Goal: Task Accomplishment & Management: Complete application form

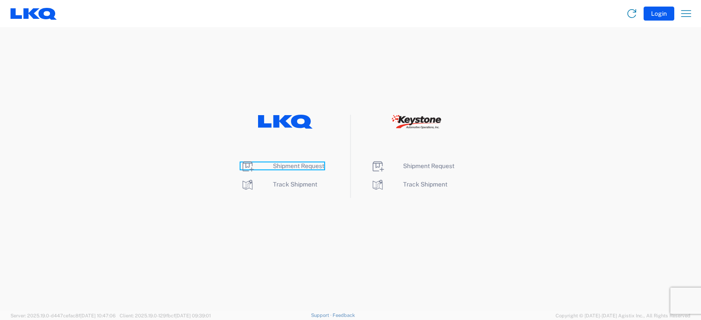
click at [297, 165] on span "Shipment Request" at bounding box center [298, 166] width 51 height 7
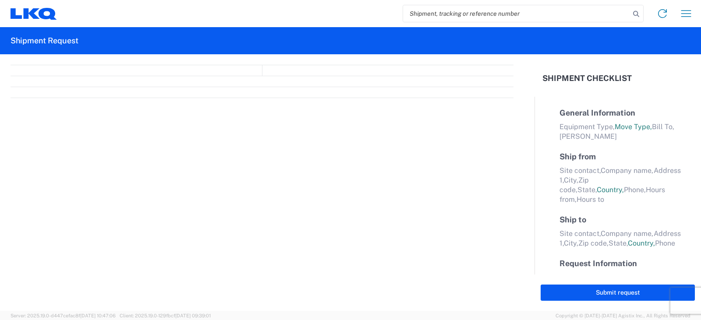
select select "FULL"
select select "LBS"
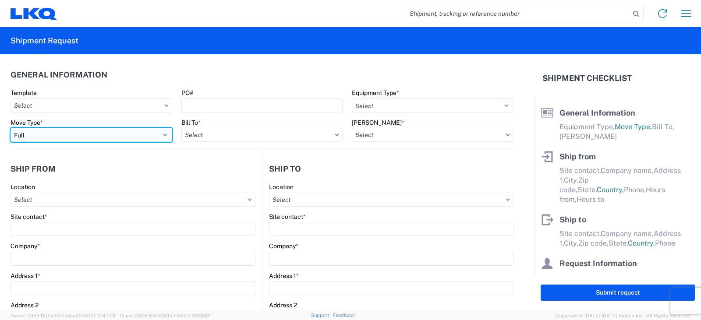
click at [26, 136] on select "Select Full Partial TL" at bounding box center [92, 135] width 162 height 14
select select "PARTIAL_TL"
click at [11, 128] on select "Select Full Partial TL" at bounding box center [92, 135] width 162 height 14
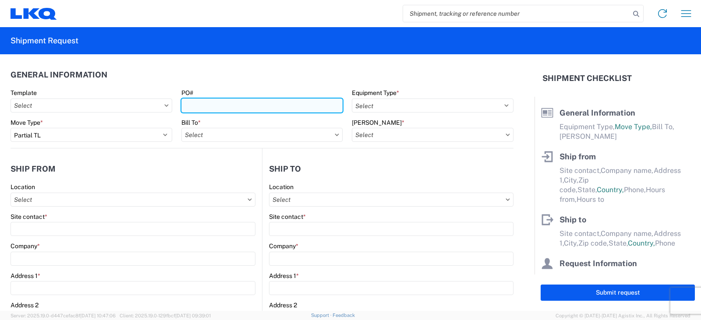
click at [194, 108] on input "PO#" at bounding box center [262, 106] width 162 height 14
type input "AUTO RIM SHOP SHIPMENT 9/23"
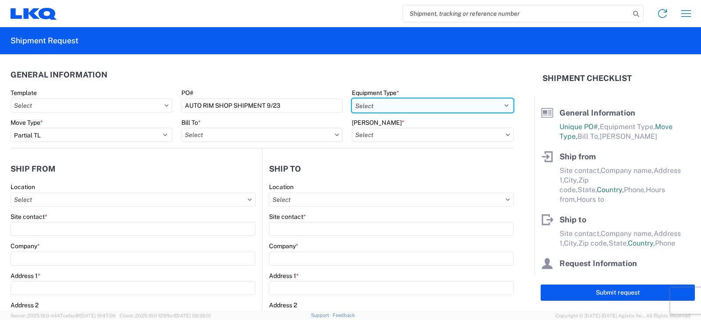
click at [375, 107] on select "Select 53’ Dry Van Flatbed Dropdeck (van) Lowboy (flatbed) Rail" at bounding box center [433, 106] width 162 height 14
select select "STDV"
click at [352, 99] on select "Select 53’ Dry Van Flatbed Dropdeck (van) Lowboy (flatbed) Rail" at bounding box center [433, 106] width 162 height 14
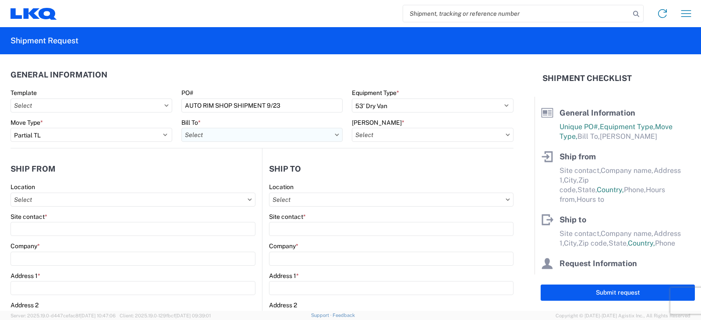
click at [248, 134] on input "text" at bounding box center [262, 135] width 162 height 14
type input "3003"
click at [235, 174] on div "3003 - Coast to Coast" at bounding box center [257, 174] width 153 height 14
type input "3003 - Coast to Coast"
click at [373, 135] on input "text" at bounding box center [433, 135] width 162 height 14
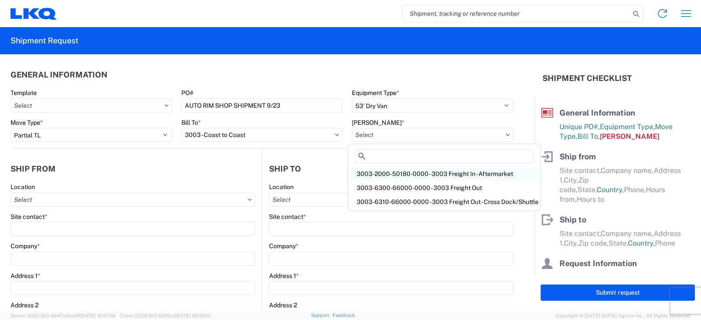
click at [379, 173] on div "3003-2000-50180-0000 - 3003 Freight In - Aftermarket" at bounding box center [444, 174] width 189 height 14
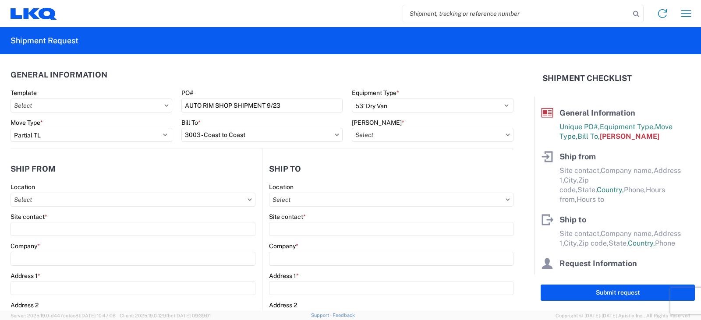
type input "3003-2000-50180-0000 - 3003 Freight In - Aftermarket"
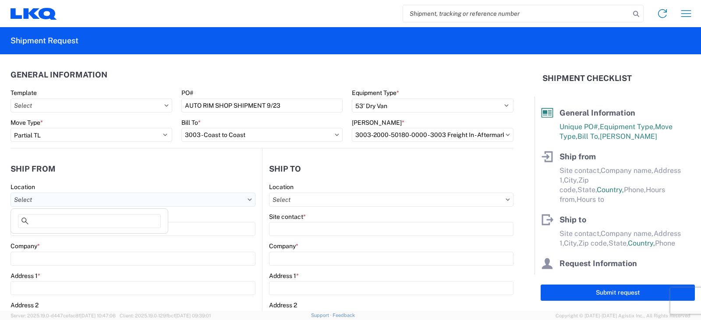
click at [24, 198] on input "text" at bounding box center [133, 200] width 245 height 14
type input "3238"
click at [47, 237] on div "3238 - Huntington IDC" at bounding box center [89, 239] width 153 height 14
type input "3238 - Huntington IDC"
type input "LKQ Corporation"
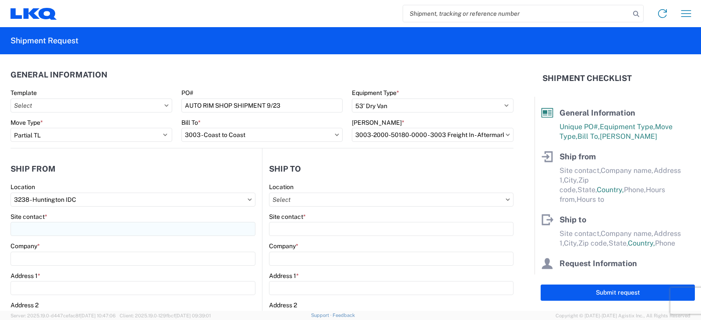
type input "1870 Riverfork Drive W"
type input "Huntington"
type input "46750"
select select "IN"
select select "US"
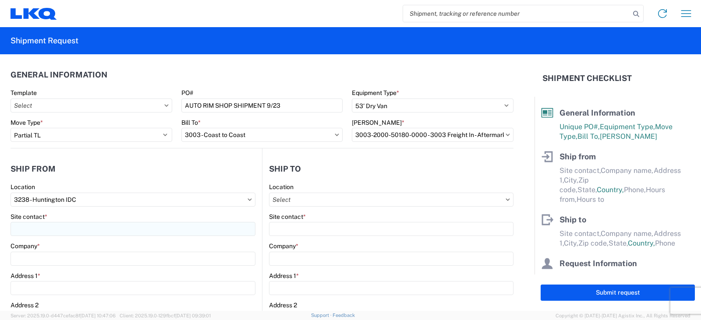
type input "07:00"
type input "17:00"
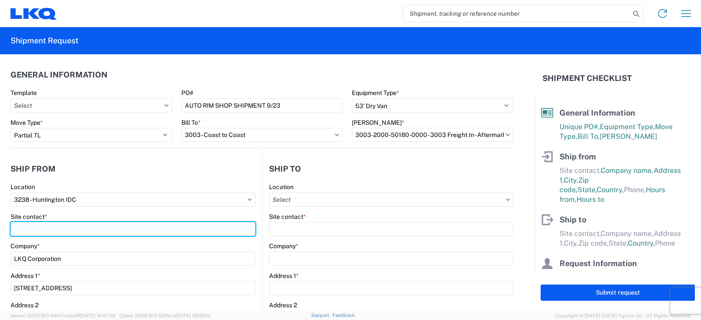
click at [38, 230] on input "Site contact *" at bounding box center [133, 229] width 245 height 14
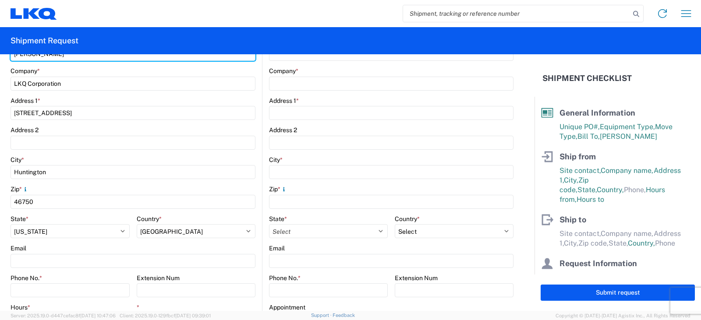
scroll to position [219, 0]
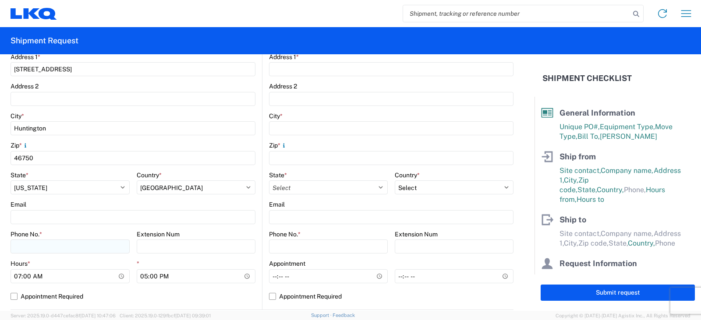
type input "DEE SNEAD"
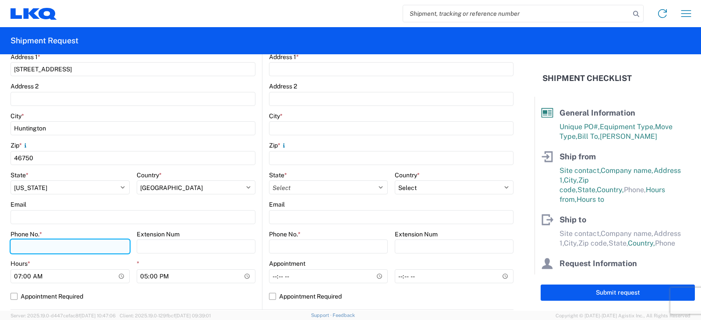
click at [14, 246] on input "Phone No. *" at bounding box center [70, 247] width 119 height 14
type input "260-359-7402"
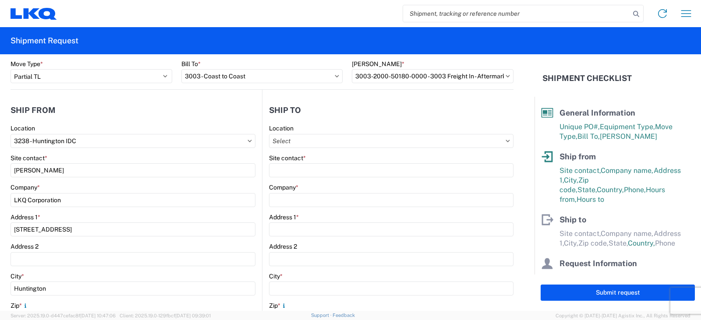
scroll to position [44, 0]
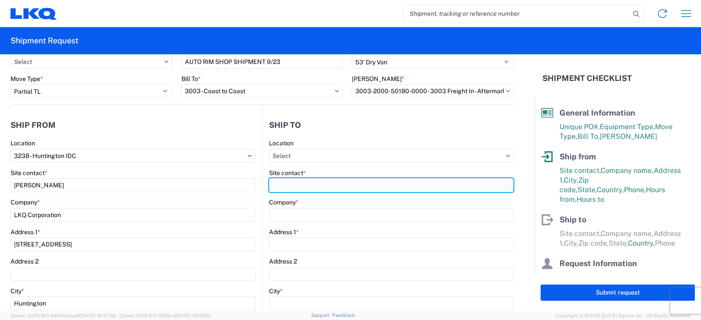
click at [276, 182] on input "Site contact *" at bounding box center [391, 185] width 244 height 14
type input "MILTON"
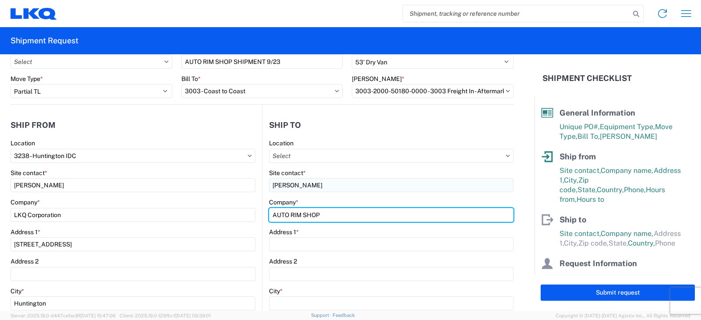
type input "AUTO RIM SHOP"
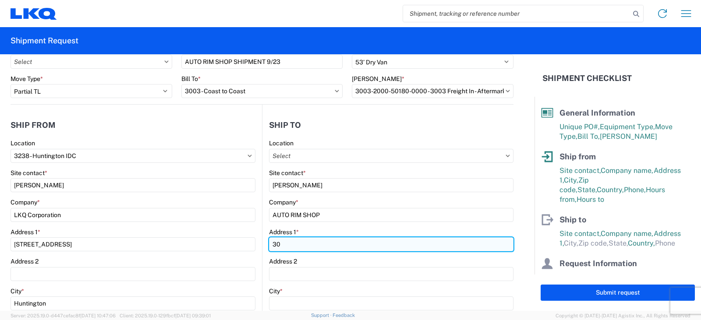
type input "30 CENTRAL DRIVE"
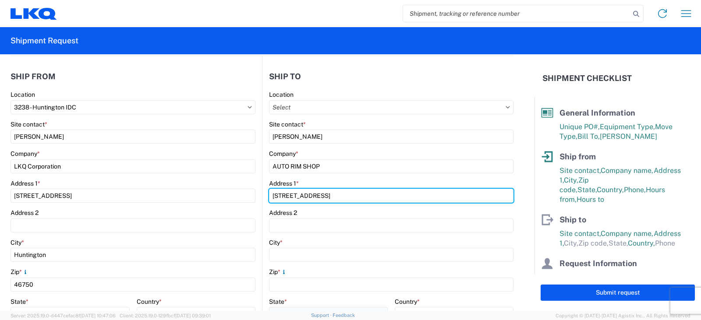
scroll to position [131, 0]
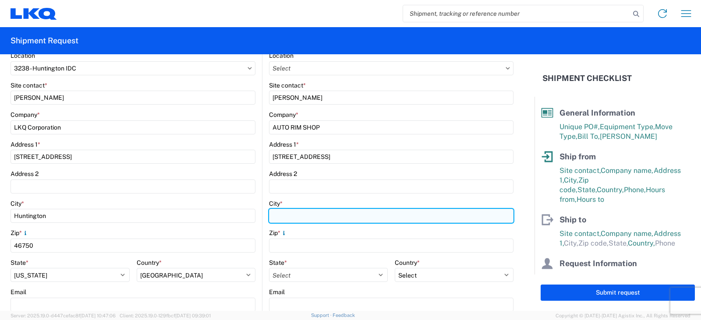
click at [280, 217] on input "City *" at bounding box center [391, 216] width 244 height 14
type input "FARMINGDALE"
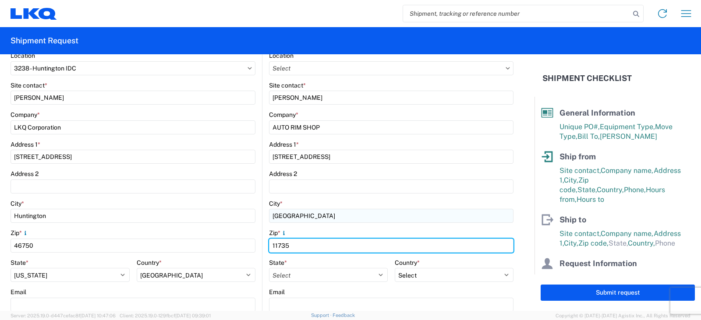
type input "11735"
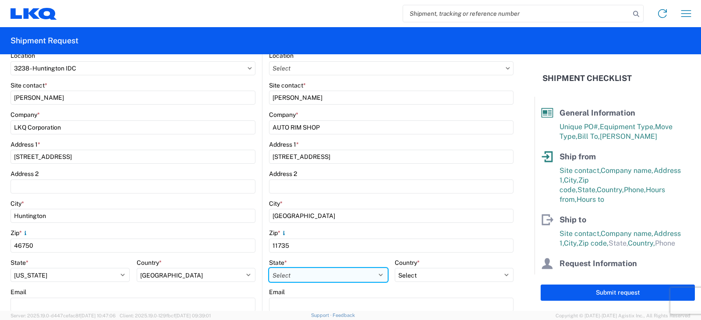
click at [372, 276] on select "Select Alabama Alaska Arizona Arkansas Armed Forces Americas Armed Forces Europ…" at bounding box center [328, 275] width 119 height 14
select select "NY"
click at [269, 268] on select "Select Alabama Alaska Arizona Arkansas Armed Forces Americas Armed Forces Europ…" at bounding box center [328, 275] width 119 height 14
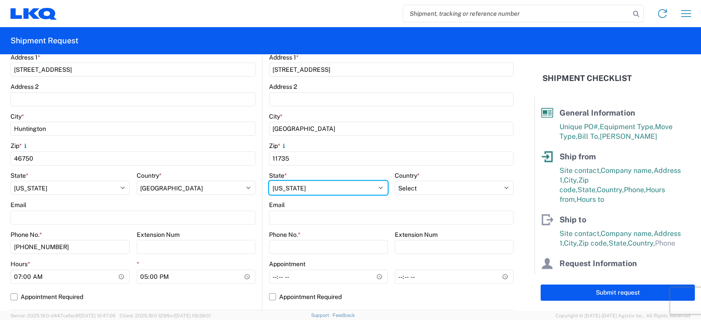
scroll to position [219, 0]
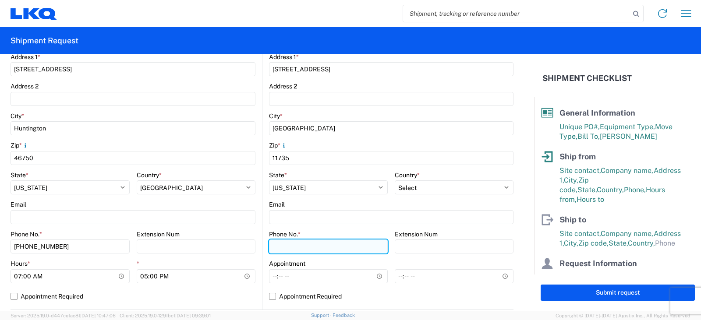
click at [284, 245] on input "Phone No. *" at bounding box center [328, 247] width 119 height 14
type input "516-766-6600"
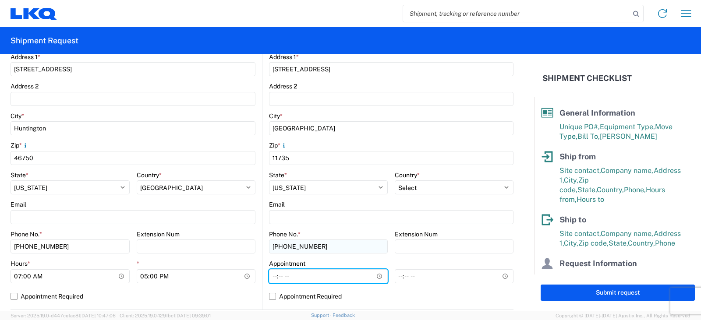
type input "08:00"
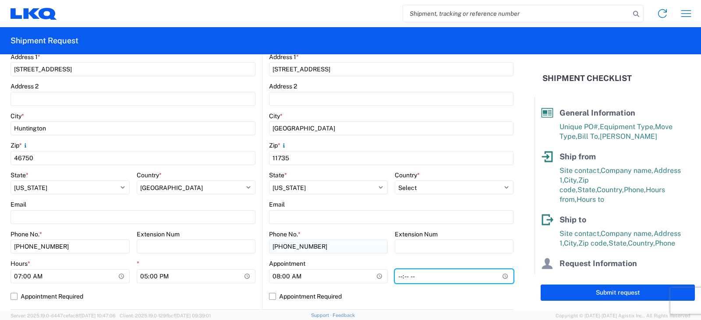
type input "16:00"
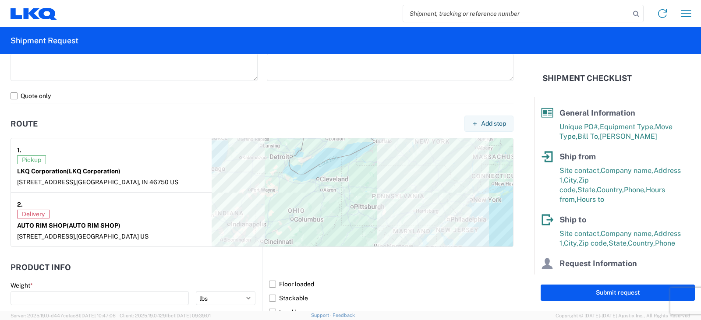
scroll to position [657, 0]
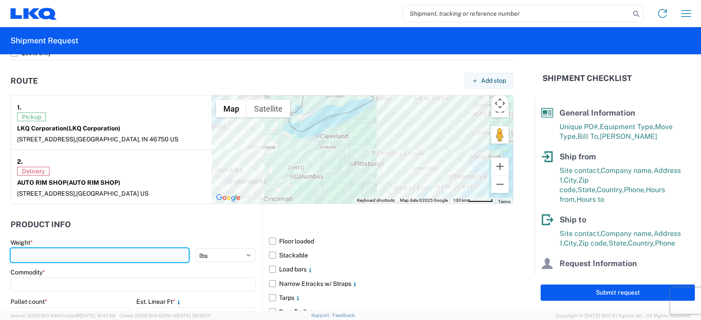
click at [27, 258] on input "number" at bounding box center [100, 255] width 178 height 14
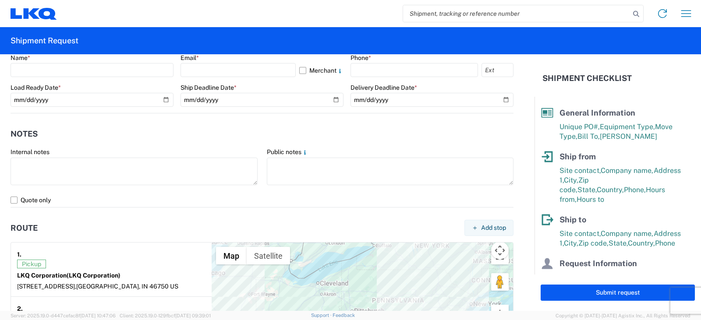
scroll to position [438, 0]
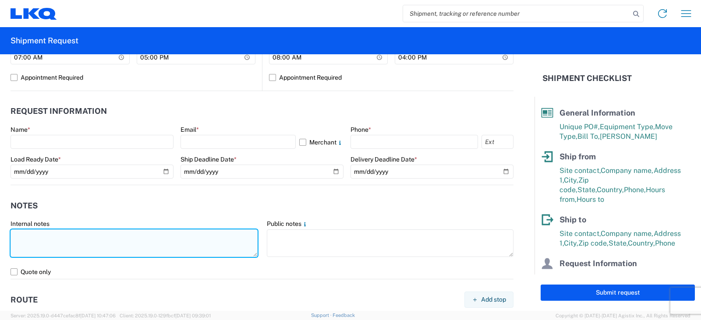
click at [19, 235] on textarea at bounding box center [134, 244] width 247 height 28
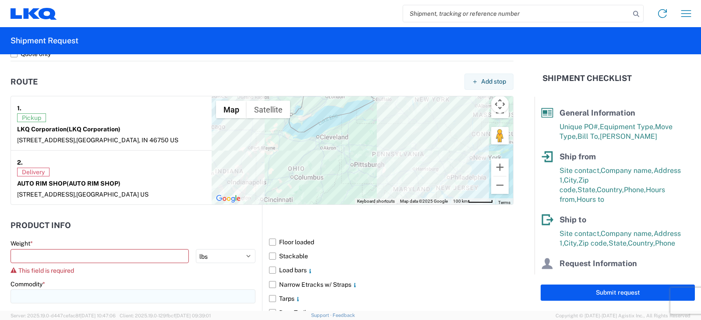
scroll to position [657, 0]
type textarea "THIS IS AN LTL OVER $1400 LOAD. LTL RATE $1491.31"
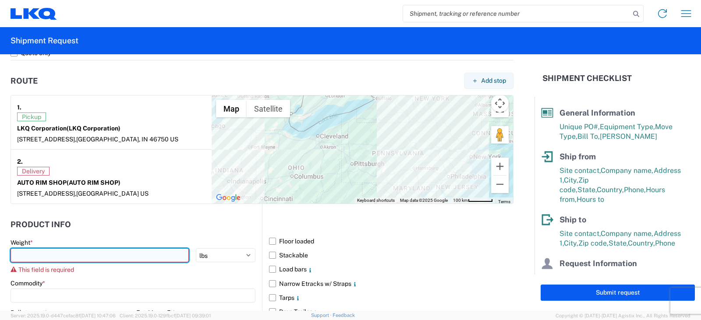
click at [28, 258] on input "number" at bounding box center [100, 255] width 178 height 14
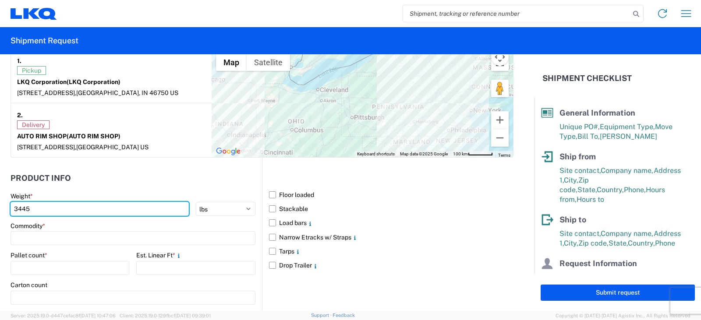
scroll to position [789, 0]
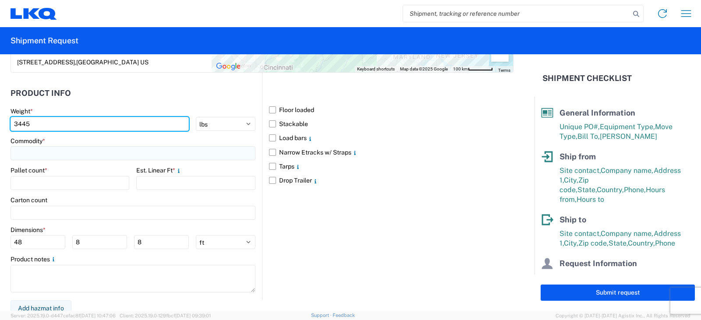
type input "3445"
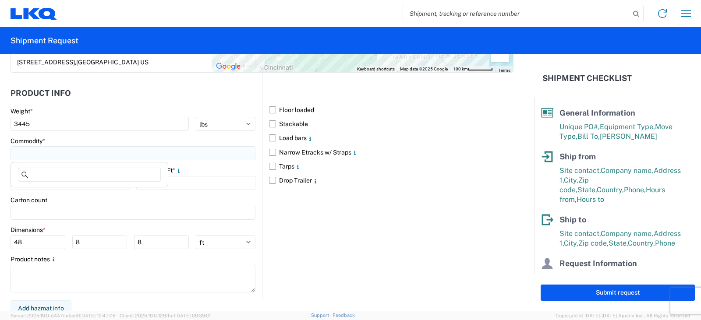
click at [20, 153] on input at bounding box center [133, 153] width 245 height 14
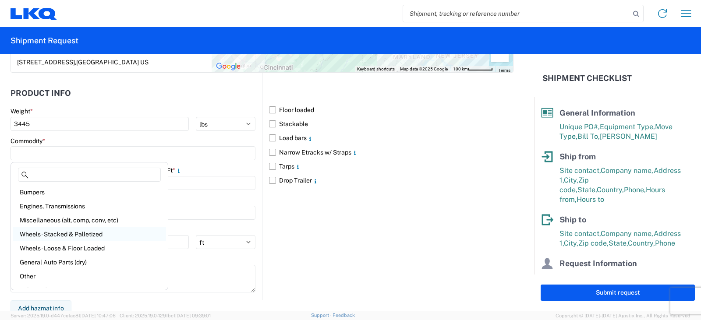
click at [48, 234] on div "Wheels - Stacked & Palletized" at bounding box center [89, 234] width 153 height 14
type input "Wheels - Stacked & Palletized"
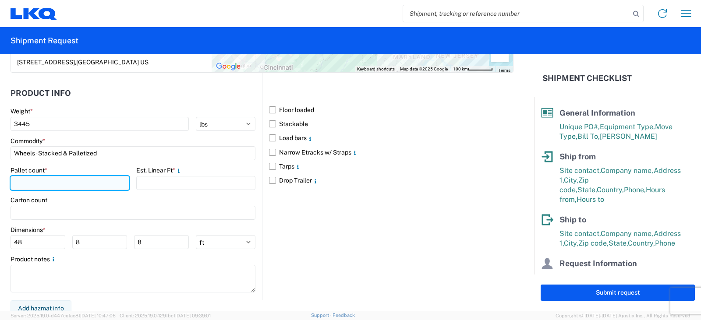
click at [24, 180] on input "number" at bounding box center [70, 183] width 119 height 14
type input "4"
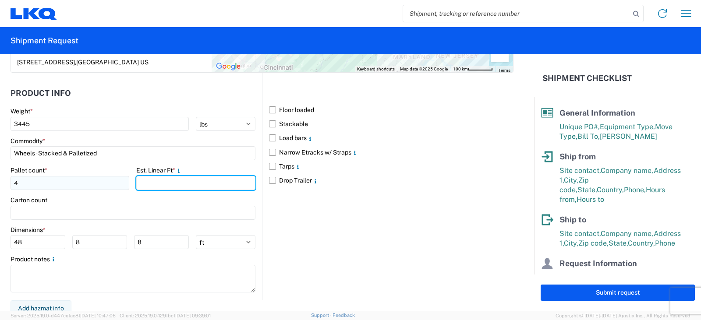
type input "4"
type input "8"
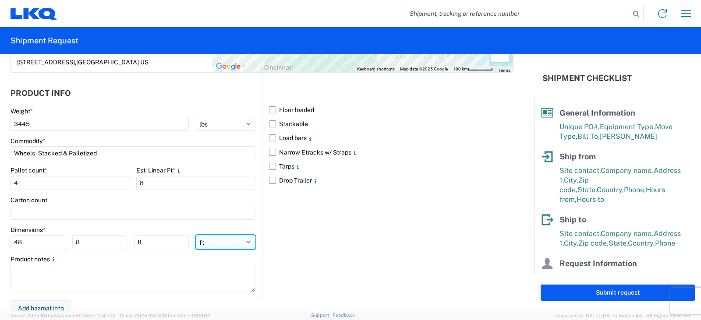
click at [243, 242] on select "ft in cm" at bounding box center [226, 242] width 60 height 14
select select "IN"
click at [196, 235] on select "ft in cm" at bounding box center [226, 242] width 60 height 14
type input "576"
type input "96"
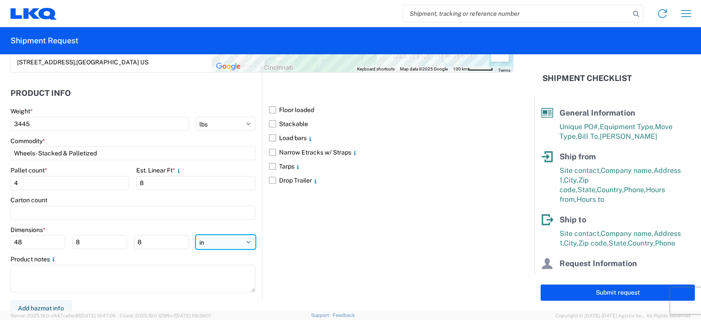
type input "96"
drag, startPoint x: 31, startPoint y: 241, endPoint x: 0, endPoint y: 250, distance: 32.4
click at [0, 250] on form "General Information Template PO# AUTO RIM SHOP SHIPMENT 9/23 Equipment Type * S…" at bounding box center [267, 182] width 534 height 257
type input "48"
type input "42"
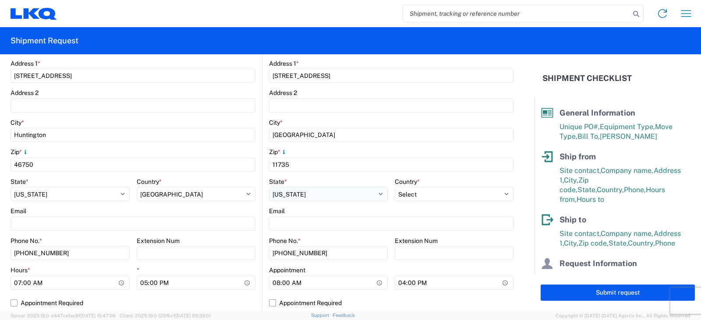
scroll to position [225, 0]
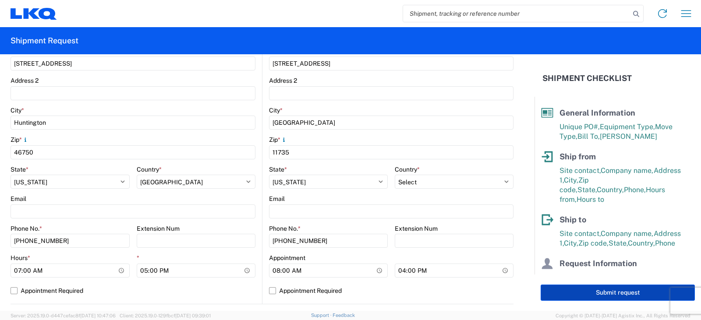
type input "88"
click at [602, 290] on button "Submit request" at bounding box center [618, 293] width 154 height 16
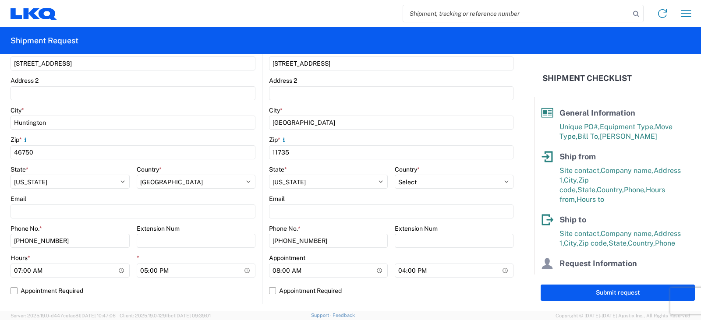
select select "IN"
select select "US"
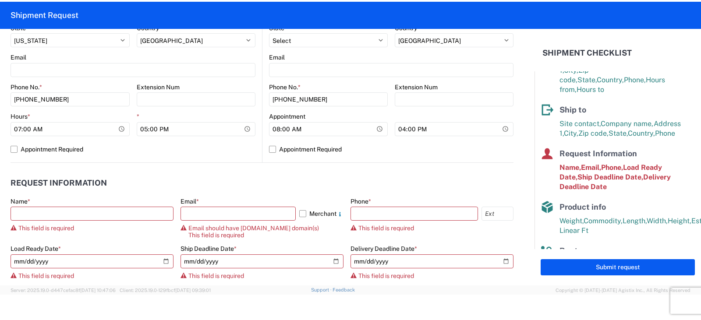
scroll to position [356, 0]
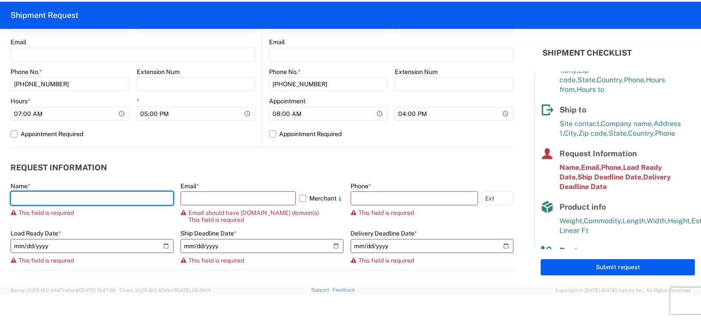
click at [25, 198] on input "text" at bounding box center [92, 198] width 163 height 14
type input "DEE SNEAD"
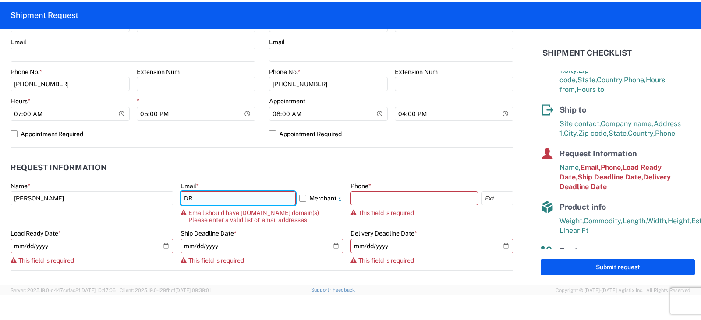
type input "drsnead@lkqcorp.com"
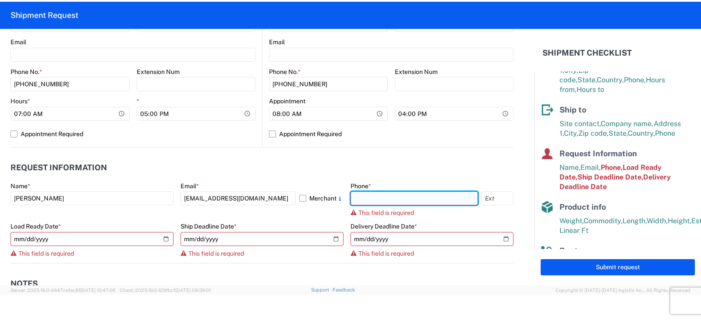
click at [350, 200] on input "text" at bounding box center [413, 198] width 127 height 14
type input "260-359-7402"
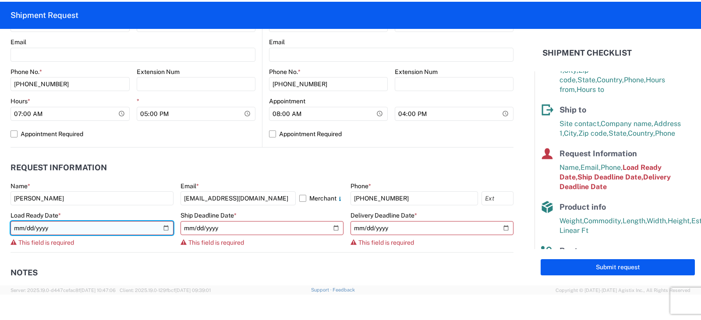
click at [58, 226] on input "date" at bounding box center [92, 228] width 163 height 14
click at [163, 227] on input "date" at bounding box center [92, 228] width 163 height 14
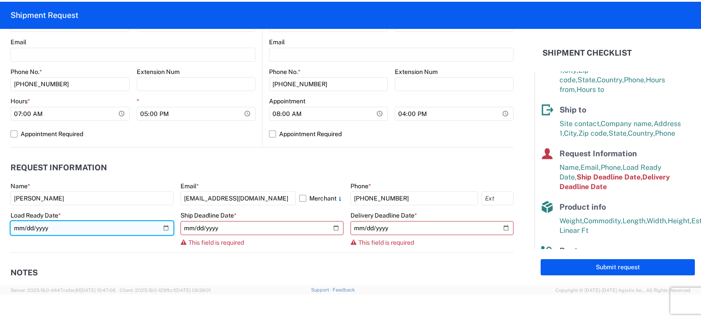
click at [163, 230] on input "2025-09-23" at bounding box center [92, 228] width 163 height 14
type input "2025-09-22"
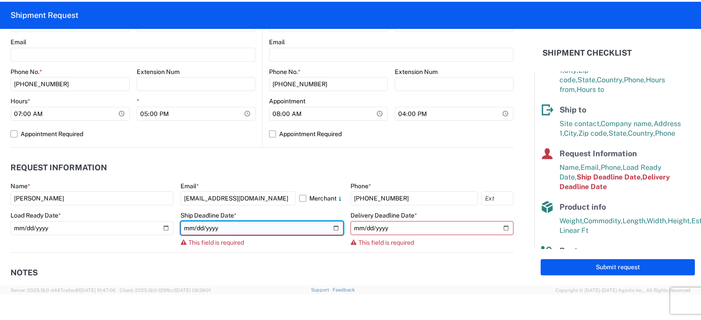
click at [333, 229] on input "date" at bounding box center [261, 228] width 163 height 14
type input "2025-09-23"
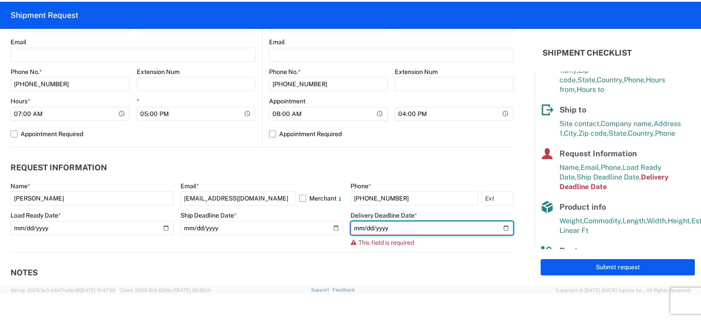
click at [500, 226] on input "date" at bounding box center [431, 228] width 163 height 14
type input "2025-09-25"
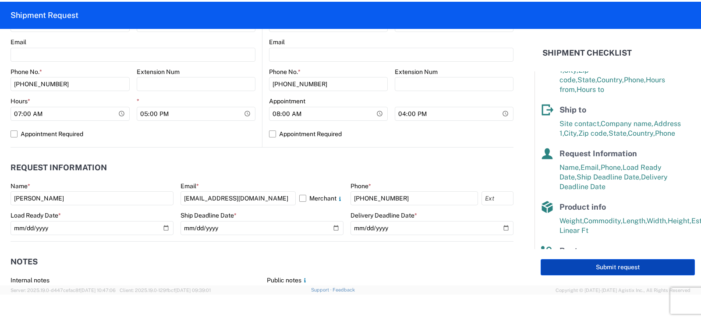
click at [621, 267] on button "Submit request" at bounding box center [618, 267] width 154 height 16
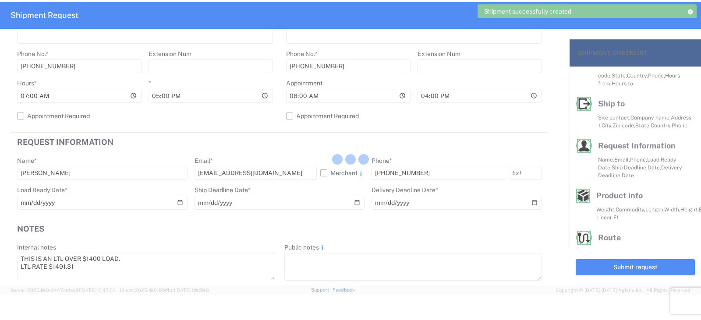
scroll to position [78, 0]
